Goal: Information Seeking & Learning: Learn about a topic

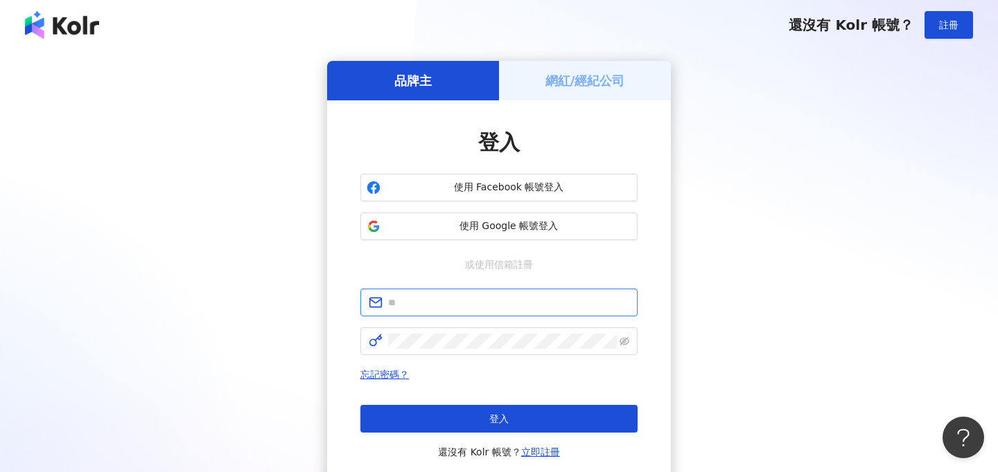
click at [401, 306] on input "text" at bounding box center [508, 302] width 241 height 15
type input "*"
type input "**********"
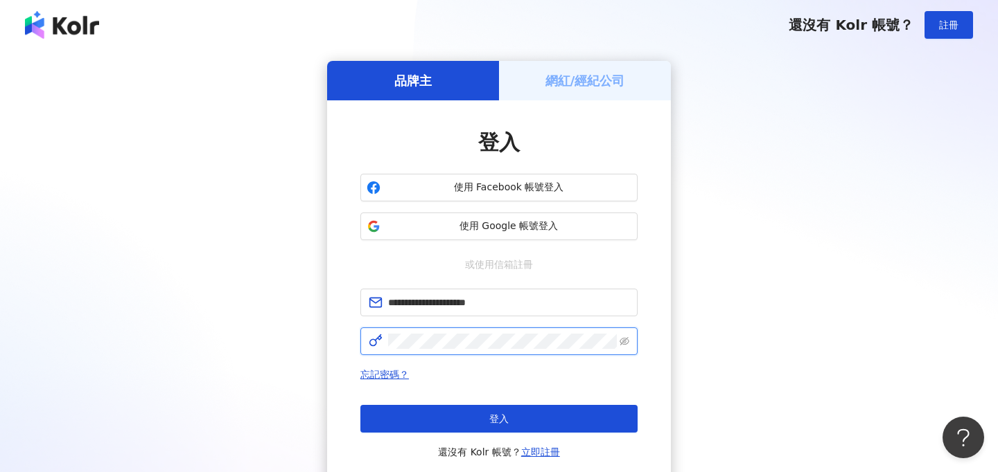
click button "登入" at bounding box center [498, 419] width 277 height 28
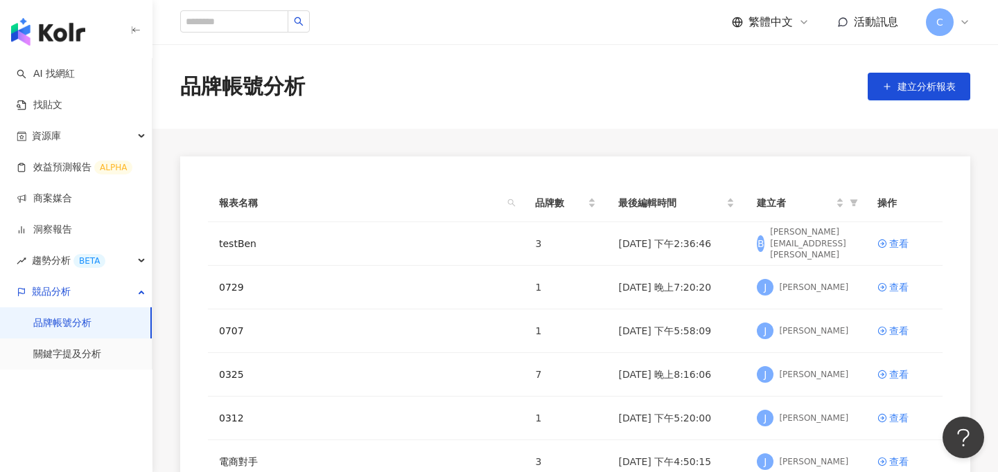
click at [936, 20] on span "C" at bounding box center [939, 22] width 7 height 15
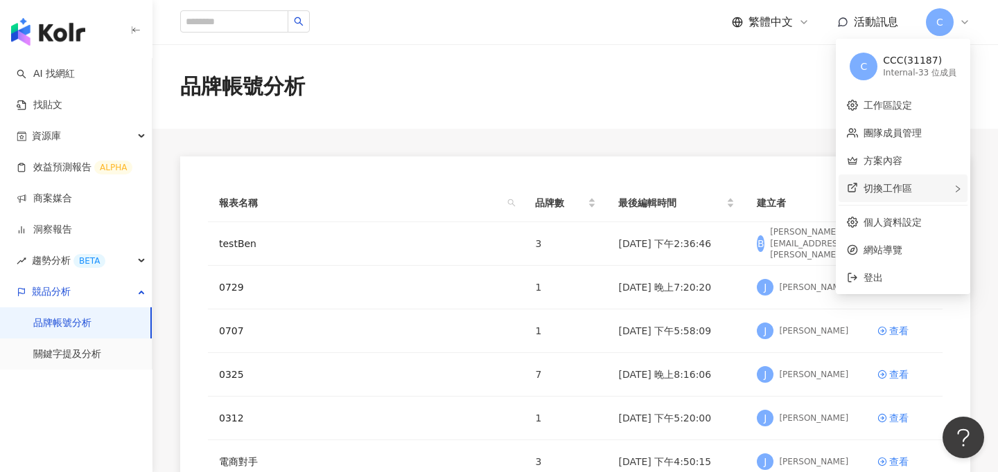
click at [896, 198] on div "切換工作區" at bounding box center [902, 189] width 129 height 28
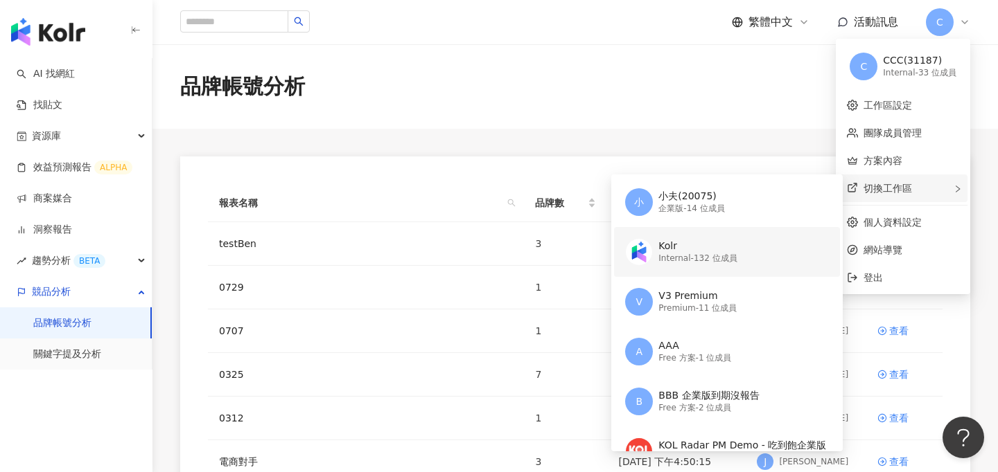
click at [700, 249] on div "Kolr" at bounding box center [697, 247] width 78 height 14
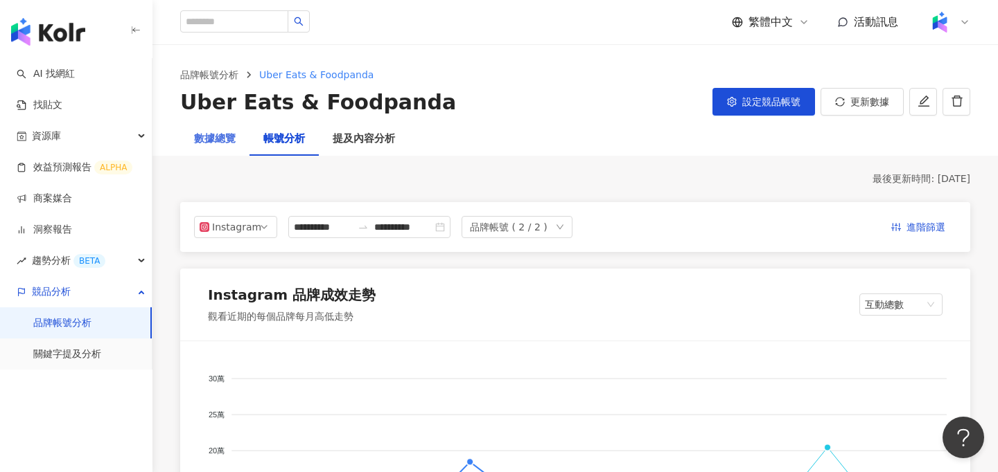
click at [215, 149] on div "數據總覽" at bounding box center [214, 139] width 69 height 33
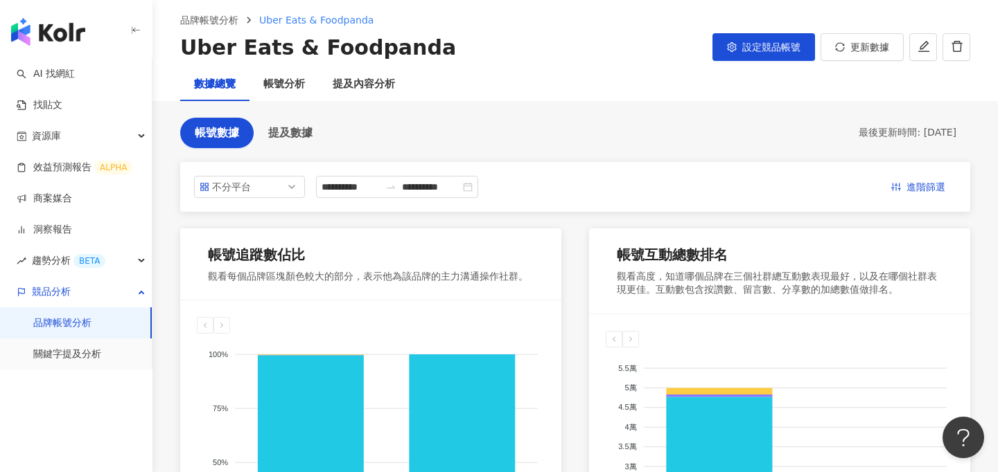
scroll to position [34, 0]
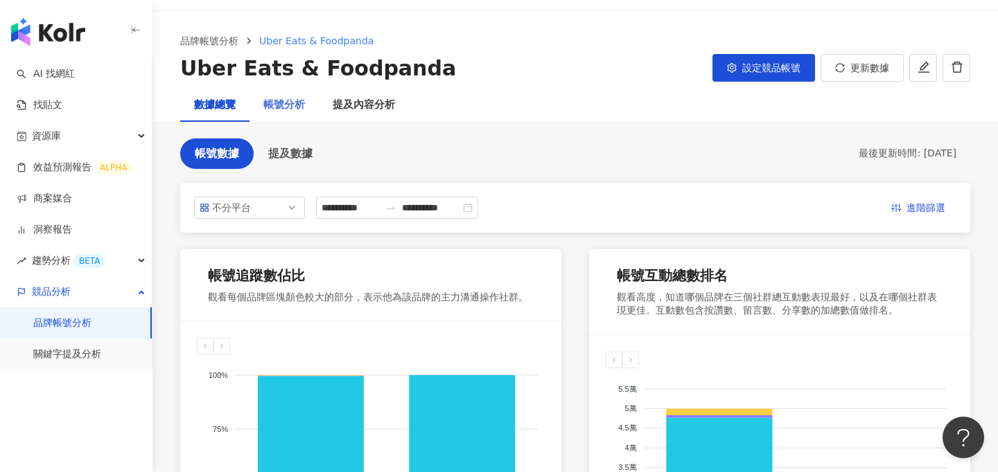
click at [294, 114] on div "帳號分析" at bounding box center [283, 105] width 69 height 33
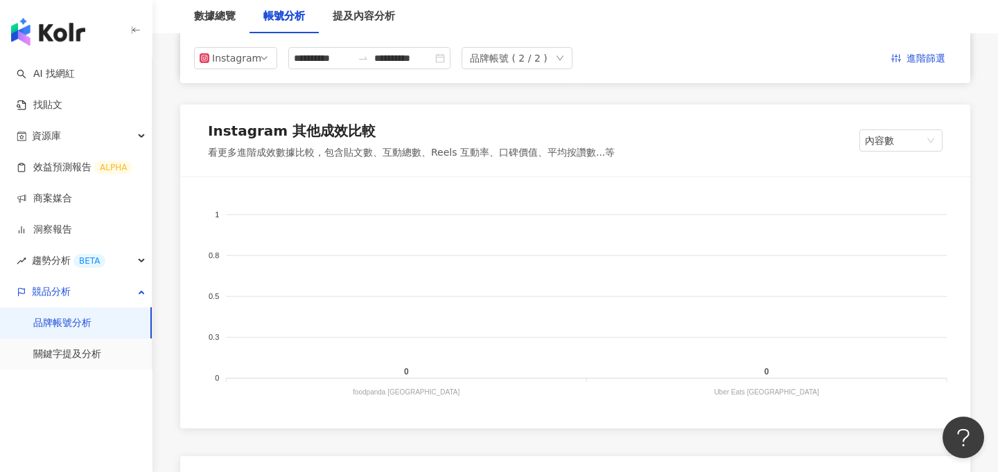
scroll to position [1252, 0]
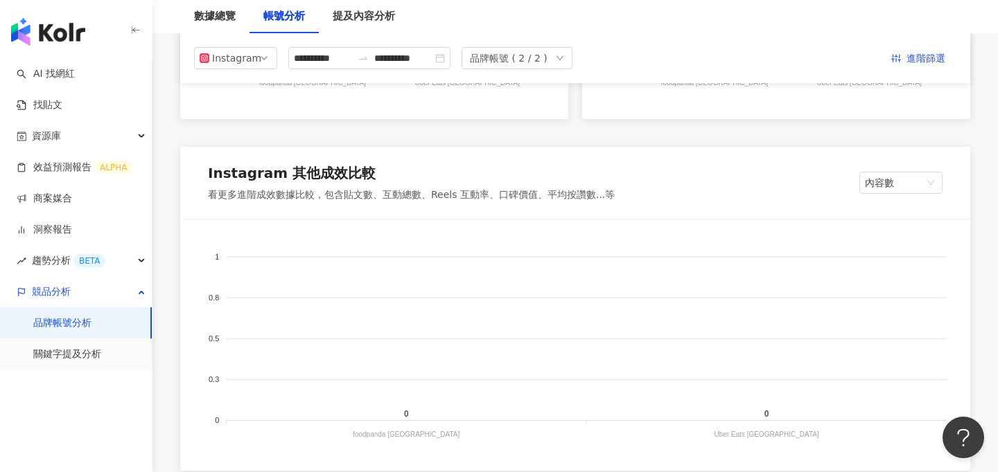
click at [89, 321] on link "品牌帳號分析" at bounding box center [62, 324] width 58 height 14
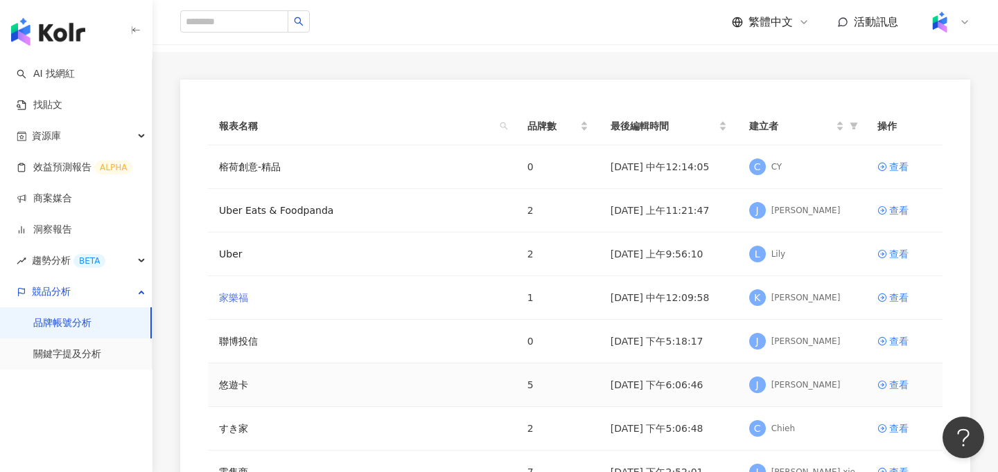
scroll to position [79, 0]
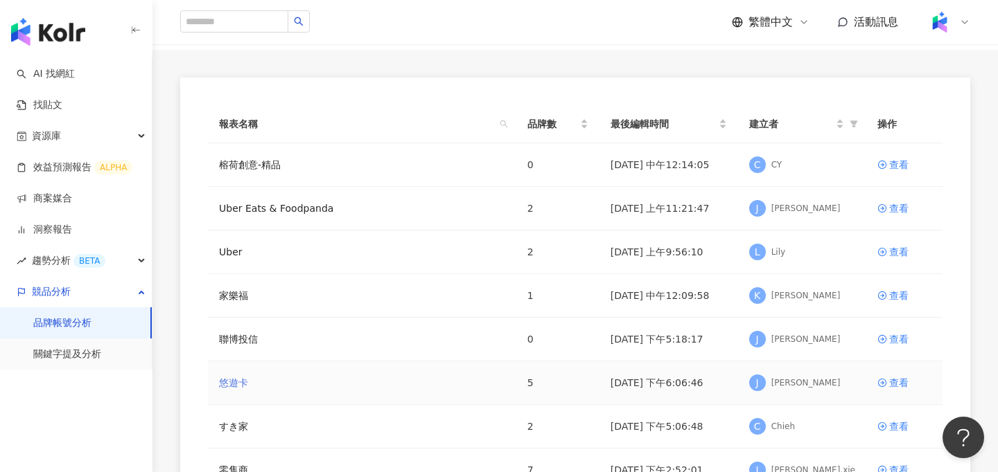
click at [235, 386] on link "悠遊卡" at bounding box center [233, 382] width 29 height 15
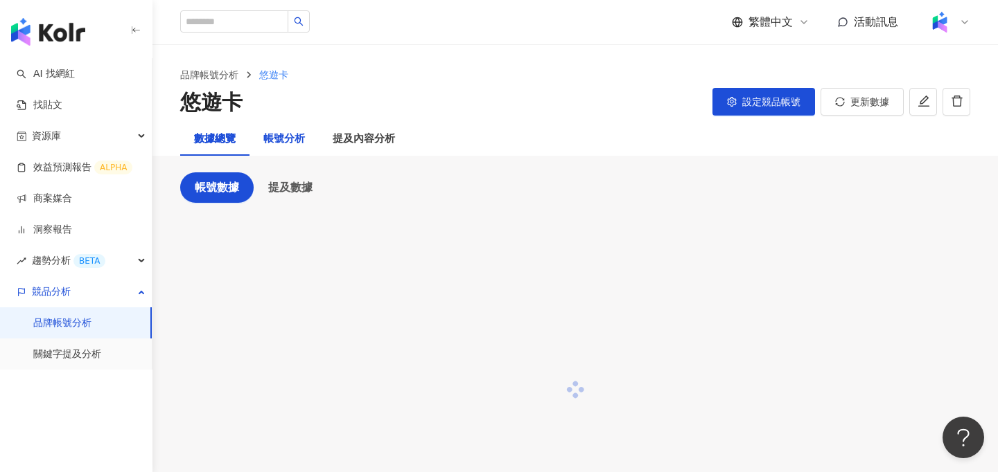
click at [278, 141] on div "帳號分析" at bounding box center [284, 139] width 42 height 17
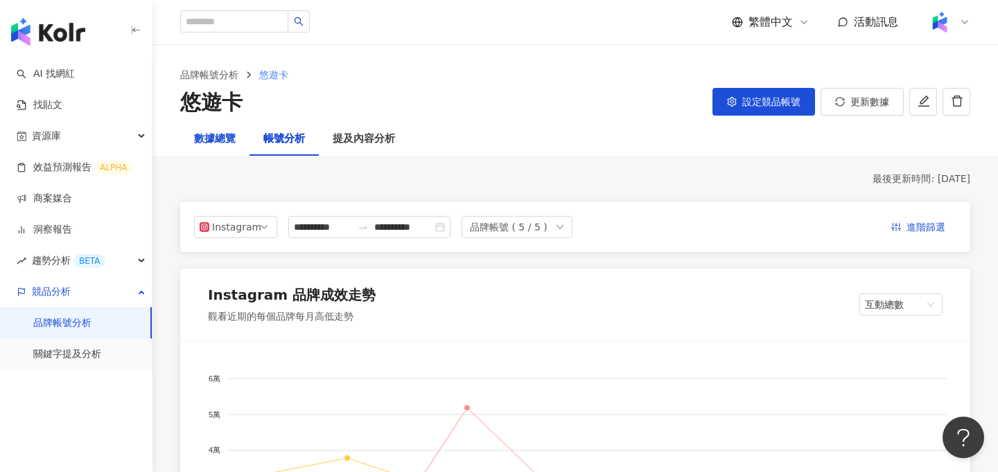
click at [201, 140] on div "數據總覽" at bounding box center [215, 139] width 42 height 17
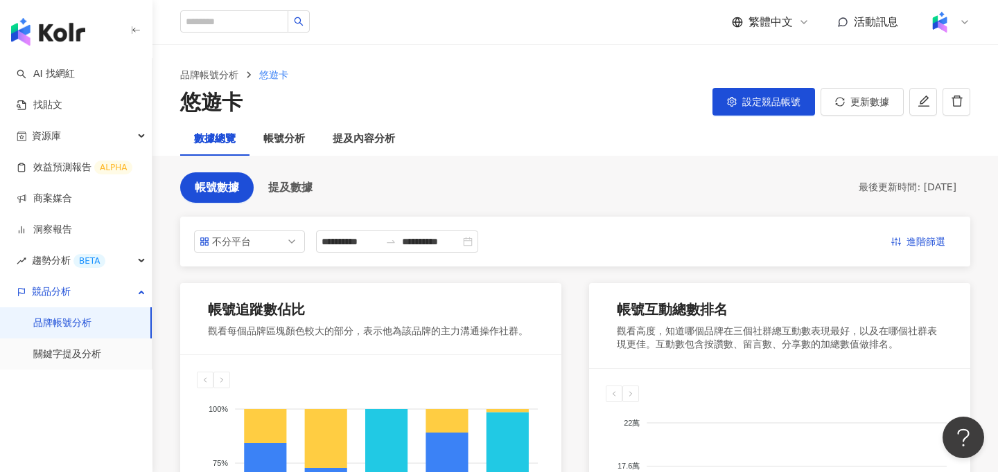
click at [944, 28] on img at bounding box center [939, 22] width 26 height 26
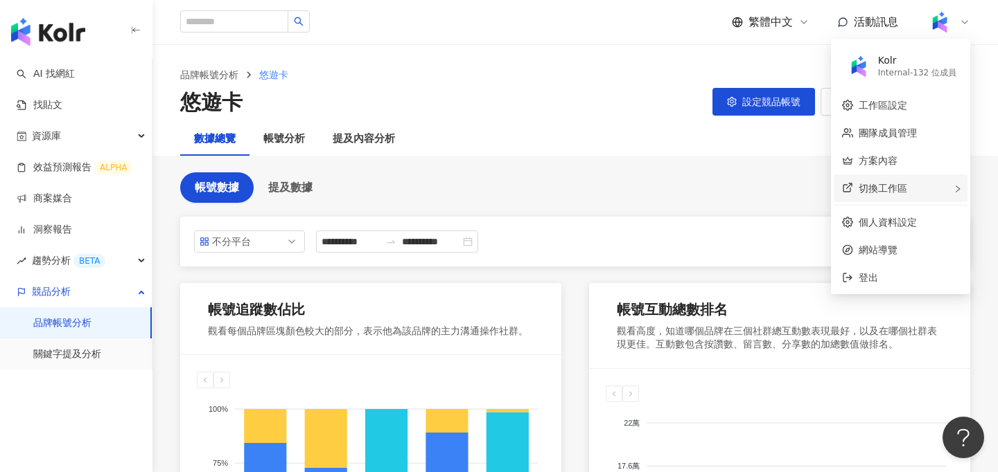
click at [910, 181] on div "切換工作區" at bounding box center [900, 189] width 134 height 28
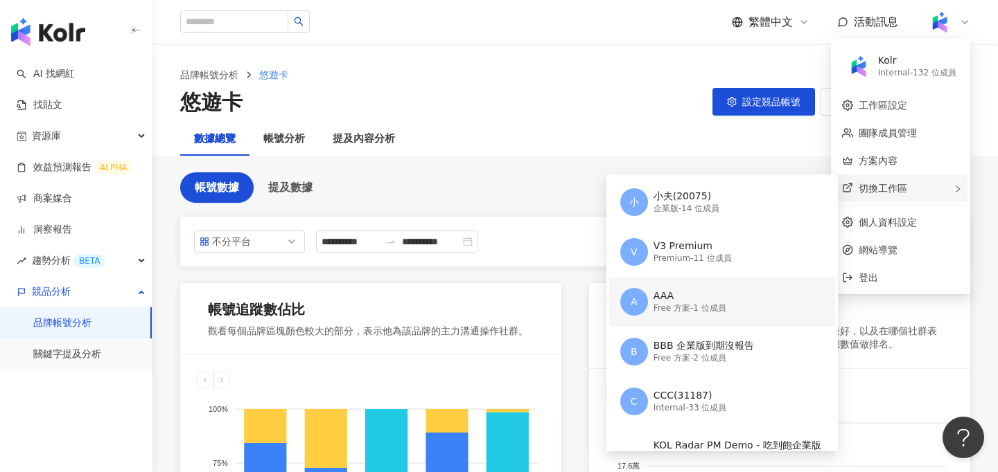
scroll to position [39, 0]
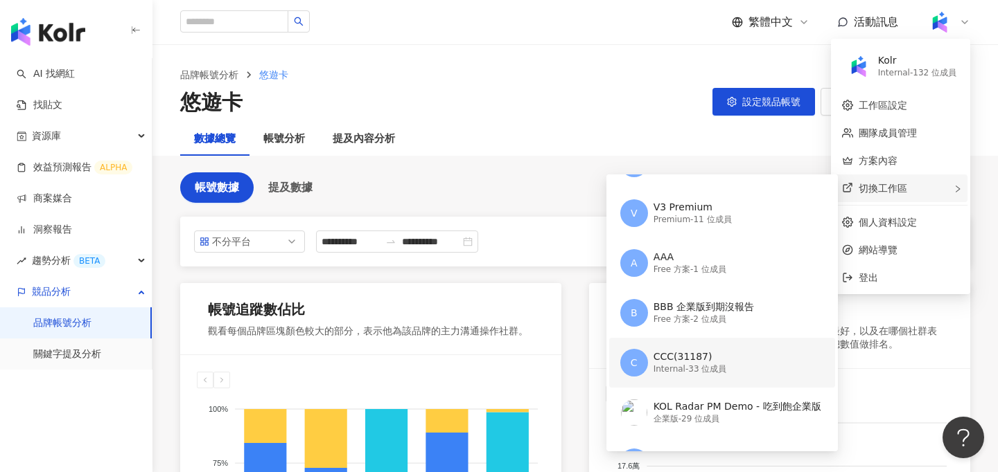
click at [682, 374] on div "Internal - 33 位成員" at bounding box center [689, 370] width 73 height 12
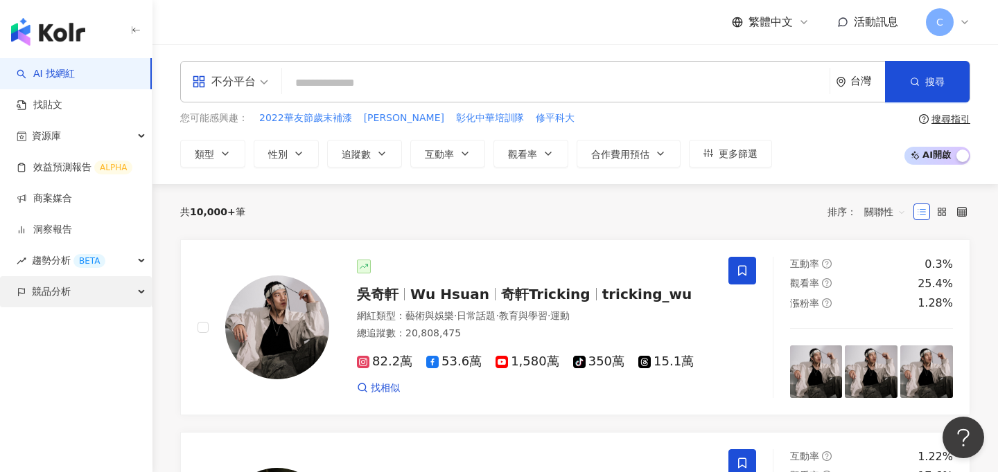
click at [62, 296] on span "競品分析" at bounding box center [51, 291] width 39 height 31
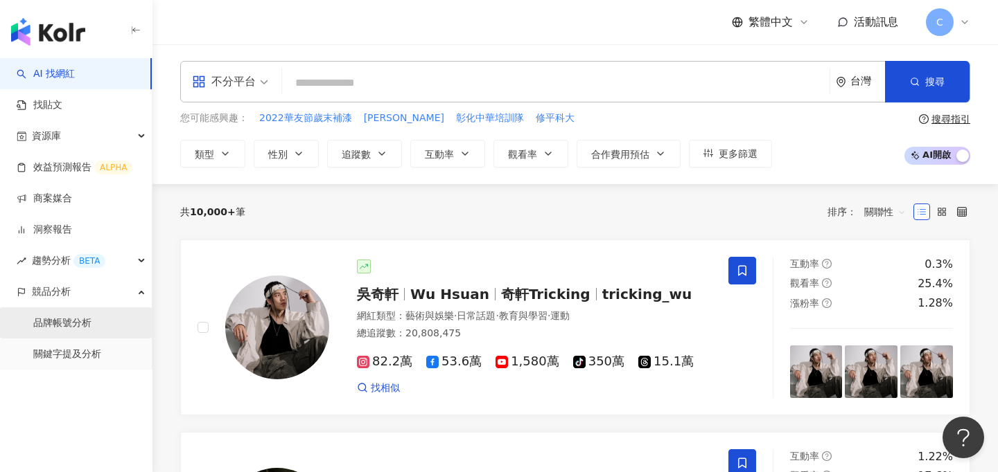
click at [52, 328] on link "品牌帳號分析" at bounding box center [62, 324] width 58 height 14
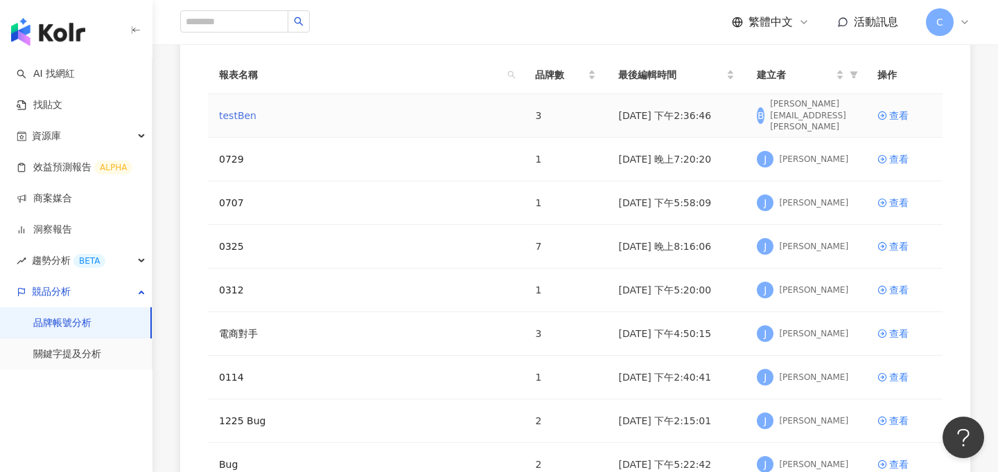
scroll to position [129, 0]
click at [233, 116] on link "testBen" at bounding box center [237, 114] width 37 height 15
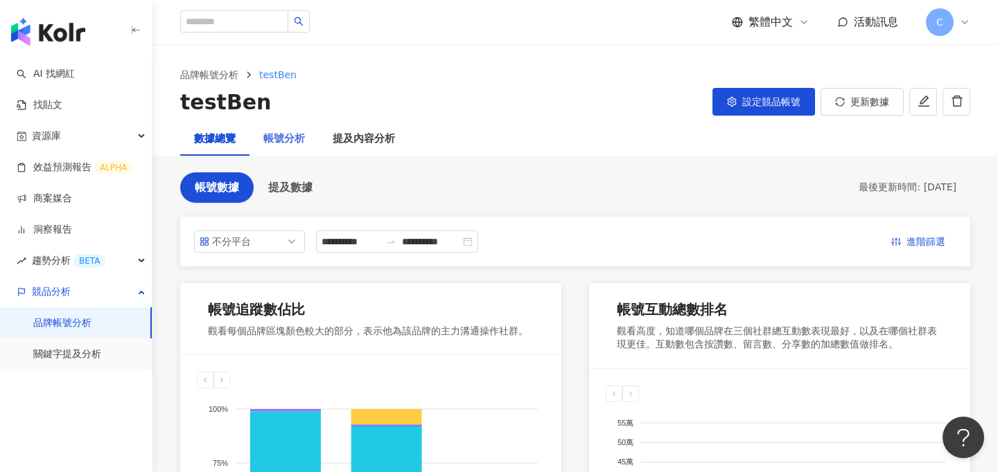
click at [287, 154] on div "帳號分析" at bounding box center [283, 139] width 69 height 33
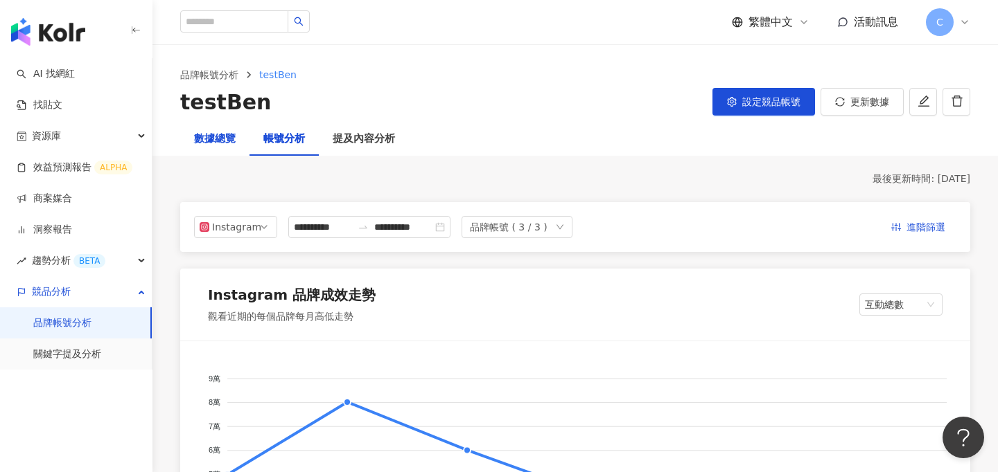
click at [228, 142] on div "數據總覽" at bounding box center [215, 139] width 42 height 17
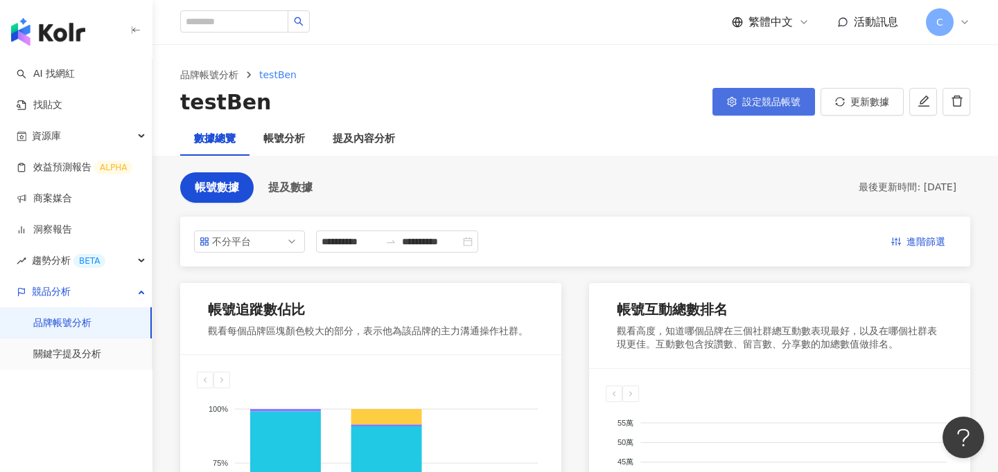
click at [743, 105] on span "設定競品帳號" at bounding box center [771, 101] width 58 height 11
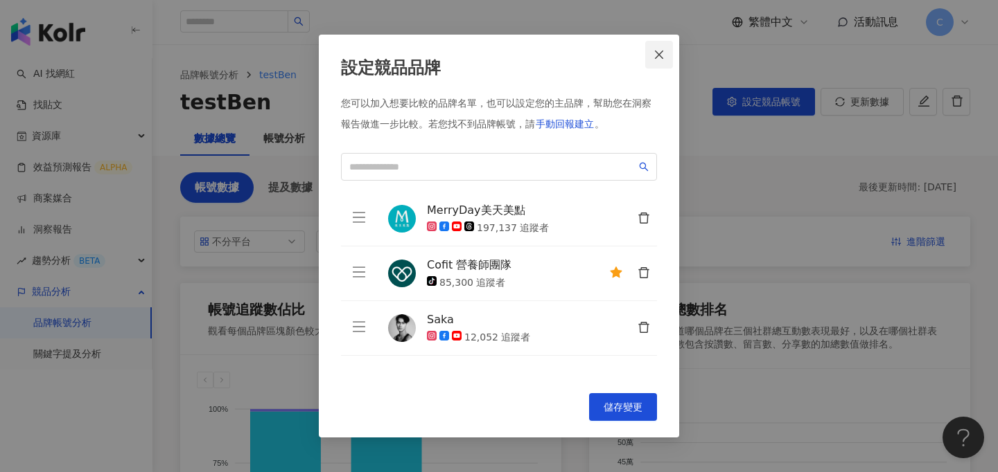
click at [660, 57] on icon "close" at bounding box center [658, 54] width 11 height 11
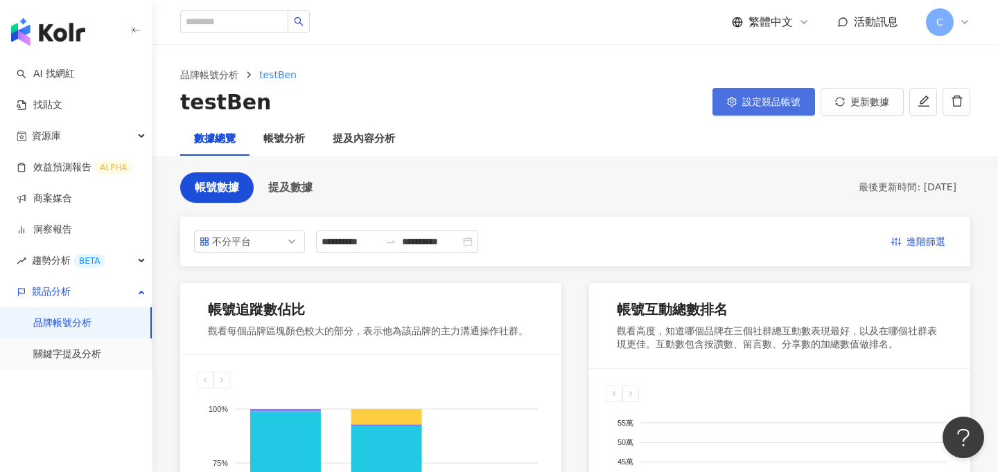
click at [730, 94] on button "設定競品帳號" at bounding box center [763, 102] width 103 height 28
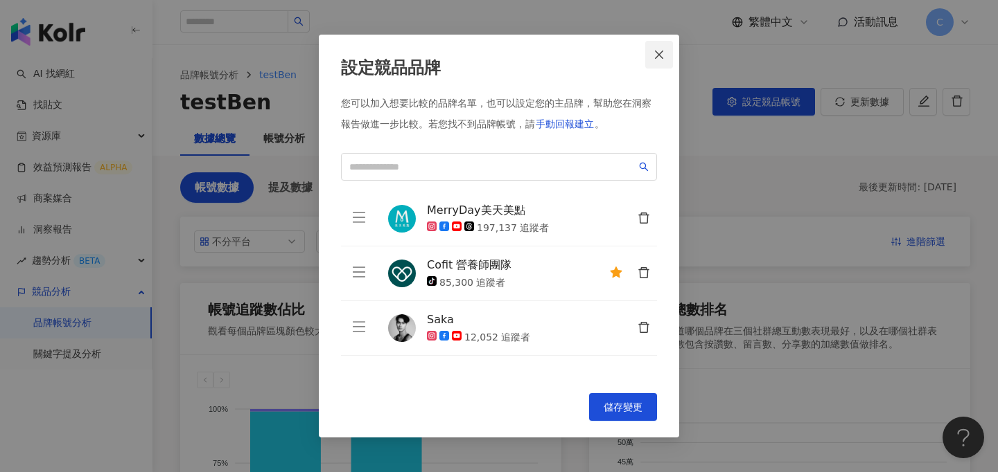
click at [657, 62] on button "Close" at bounding box center [659, 55] width 28 height 28
